Goal: Information Seeking & Learning: Learn about a topic

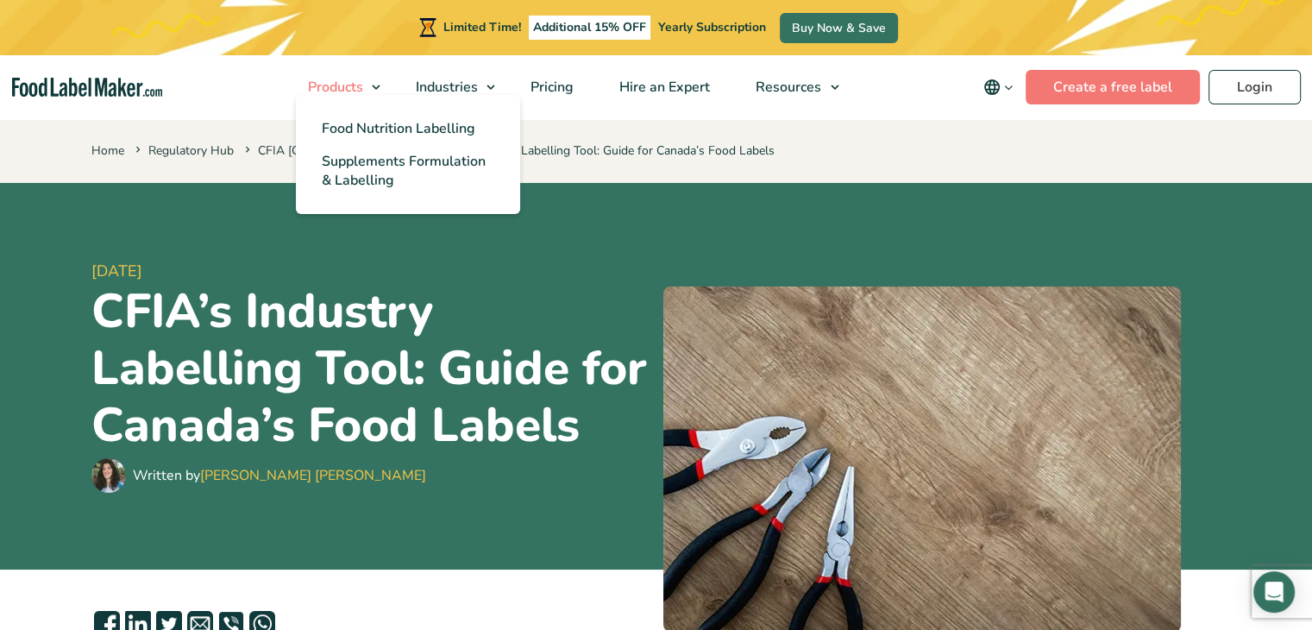
click at [377, 93] on link "Products" at bounding box center [336, 87] width 103 height 64
click at [387, 135] on span "Food Nutrition Labelling" at bounding box center [398, 128] width 153 height 19
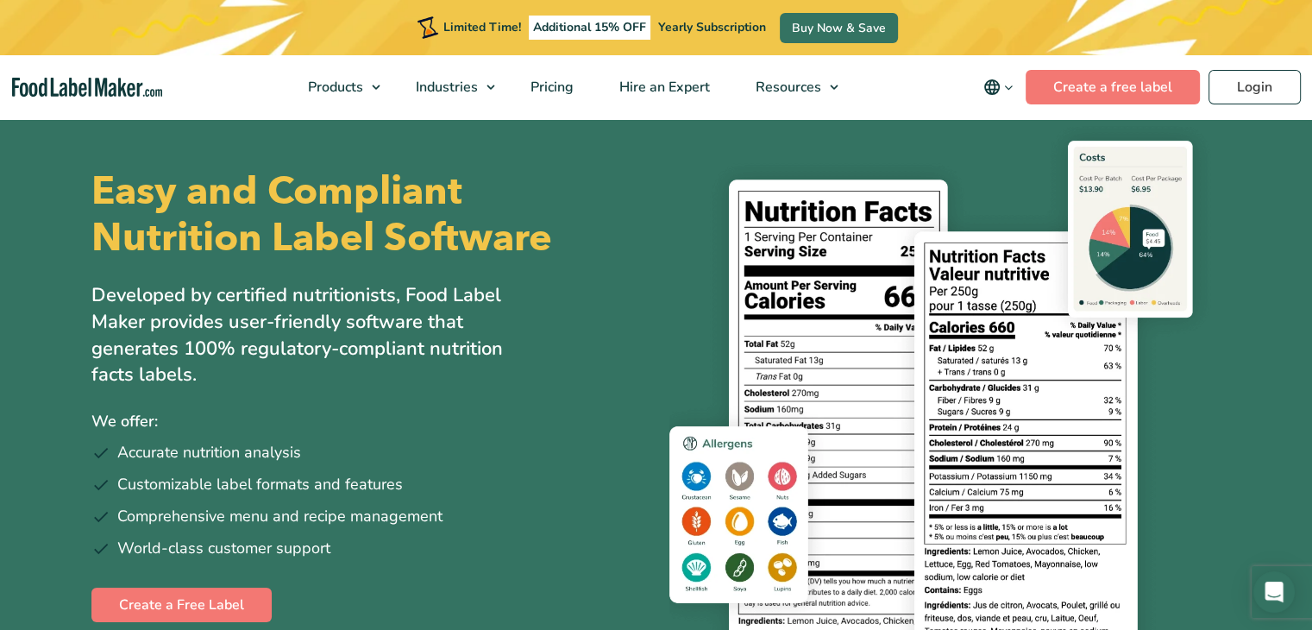
click at [1187, 419] on img at bounding box center [945, 400] width 552 height 548
click at [494, 308] on p "Developed by certified nutritionists, Food Label Maker provides user-friendly s…" at bounding box center [315, 335] width 448 height 106
